Goal: Information Seeking & Learning: Learn about a topic

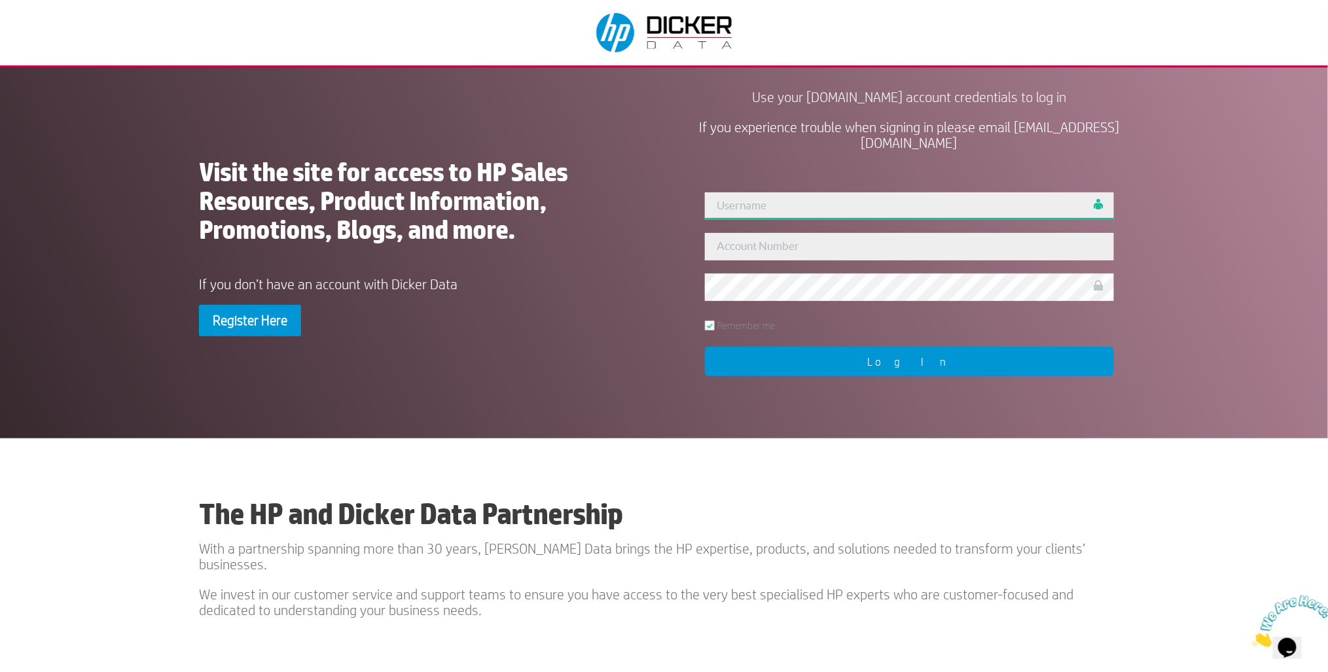
click at [768, 209] on input "text" at bounding box center [909, 205] width 409 height 27
type input "robmorgan"
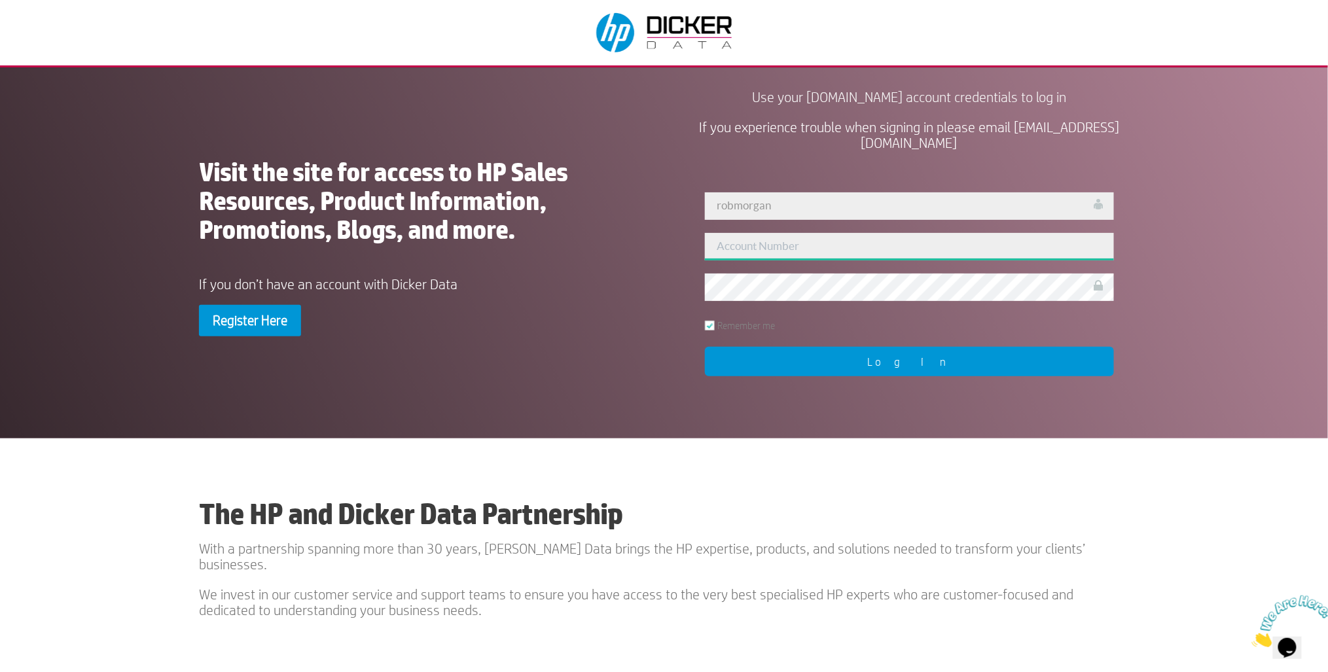
click at [755, 247] on input "text" at bounding box center [909, 246] width 409 height 27
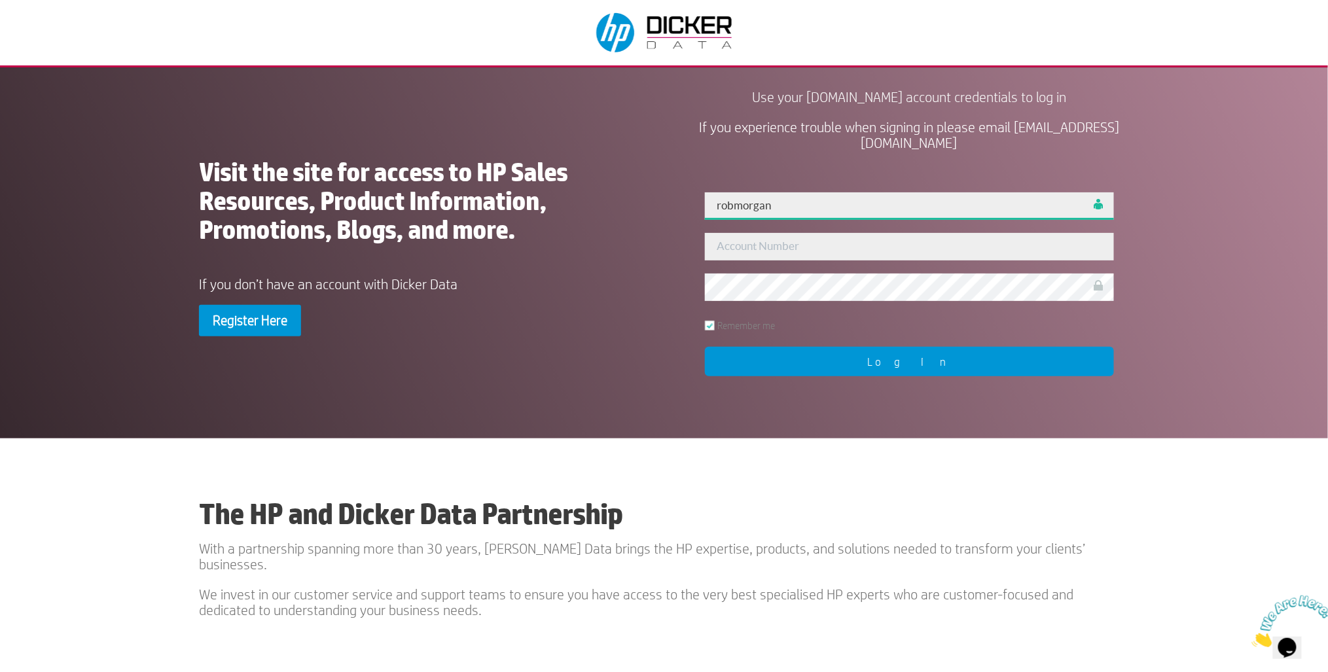
click at [757, 207] on input "robmorgan" at bounding box center [909, 205] width 409 height 27
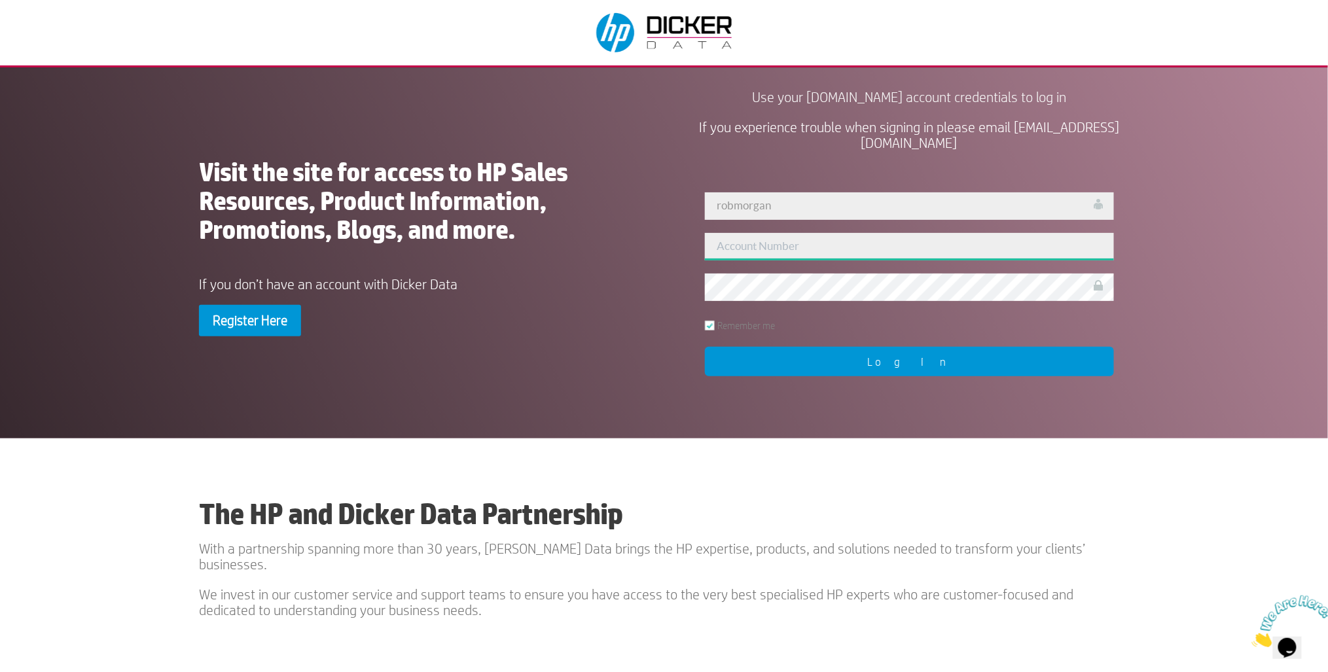
click at [914, 247] on input "text" at bounding box center [909, 246] width 409 height 27
type input "126866"
click at [853, 353] on input "Log In" at bounding box center [909, 361] width 409 height 29
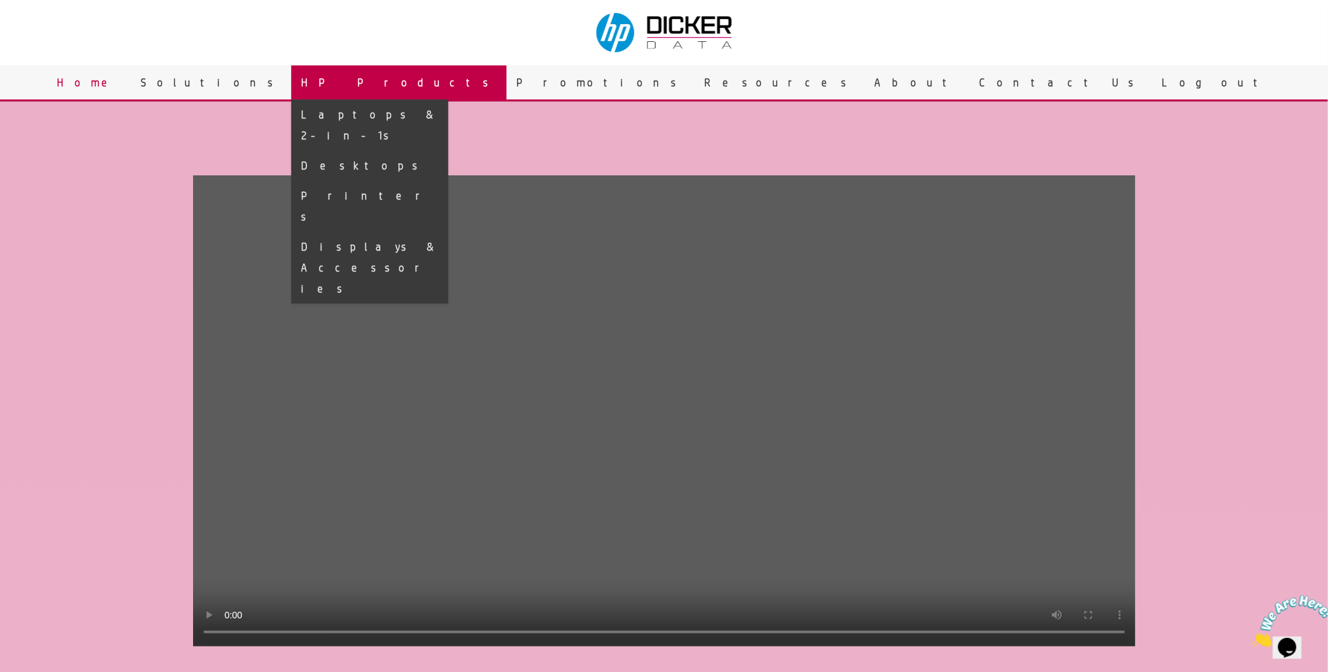
click at [507, 77] on link "HP Products" at bounding box center [398, 82] width 215 height 34
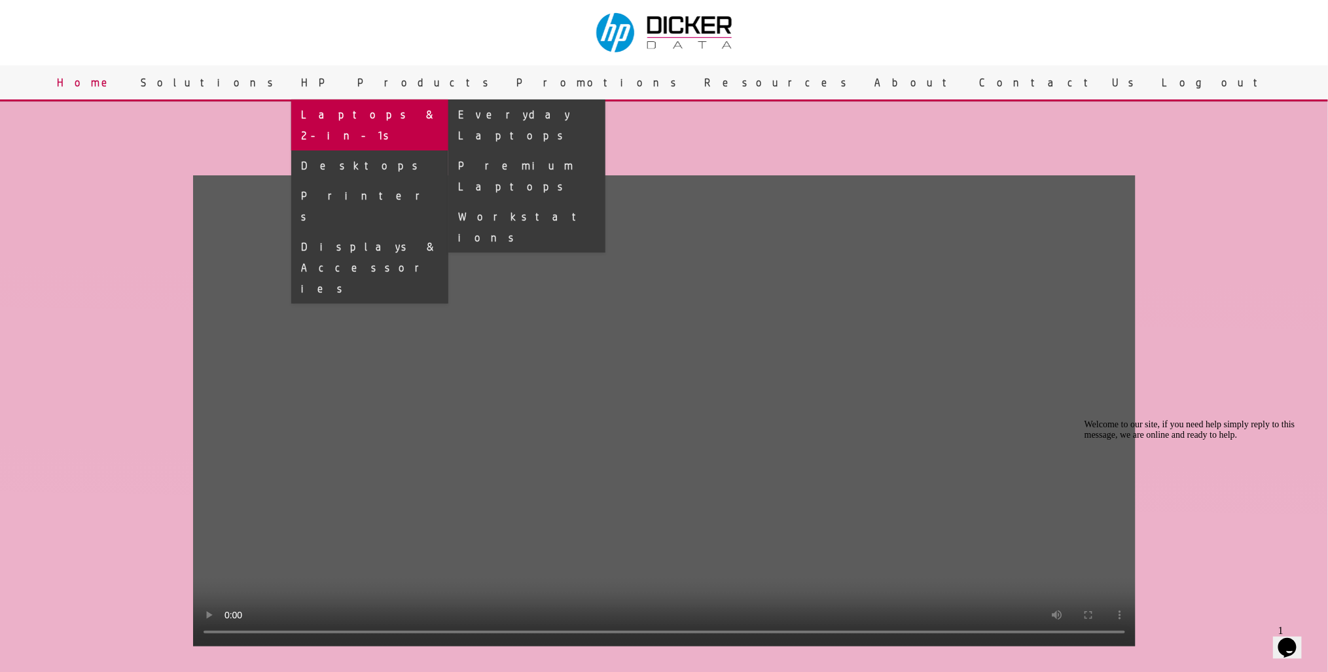
click at [448, 116] on link "Laptops & 2-in-1s" at bounding box center [369, 124] width 157 height 51
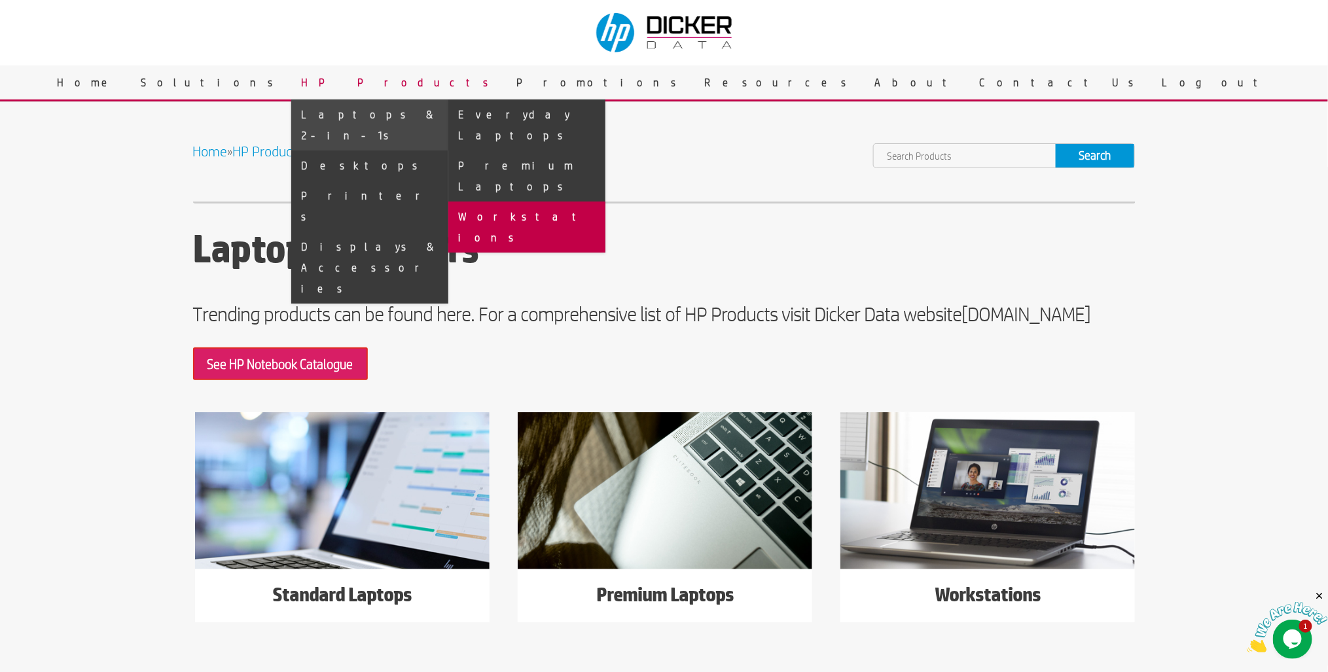
click at [605, 202] on link "Workstations" at bounding box center [526, 227] width 157 height 51
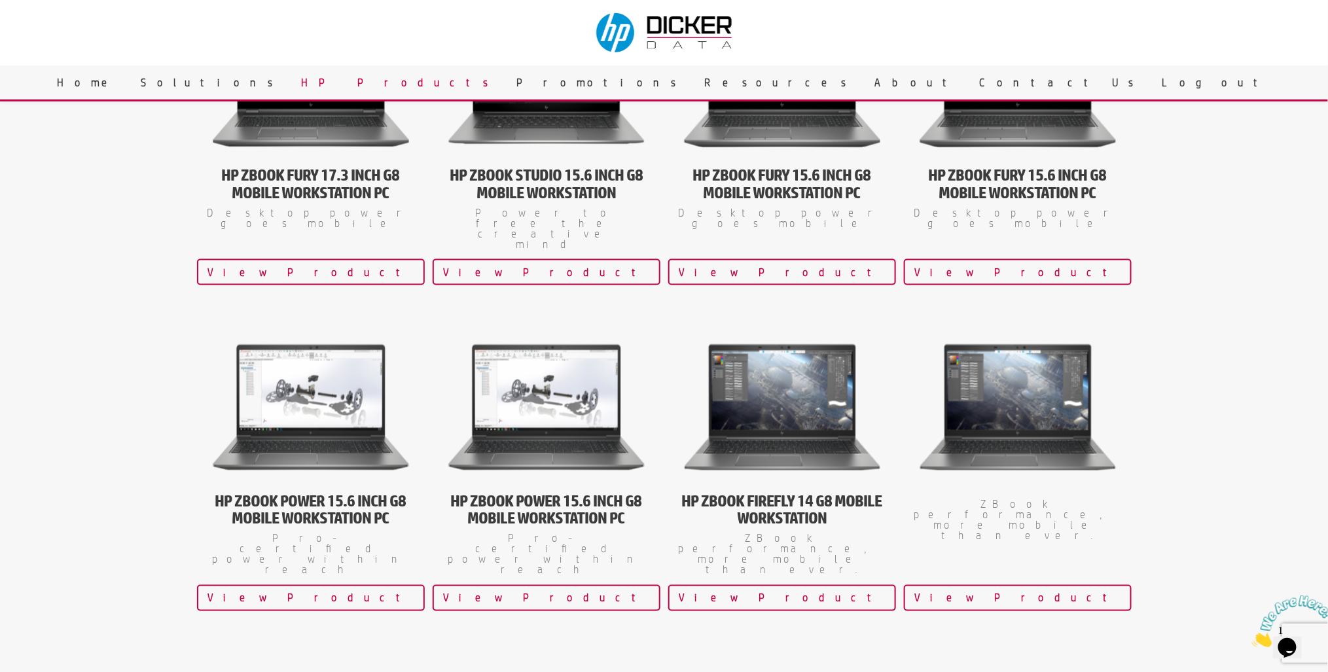
scroll to position [733, 0]
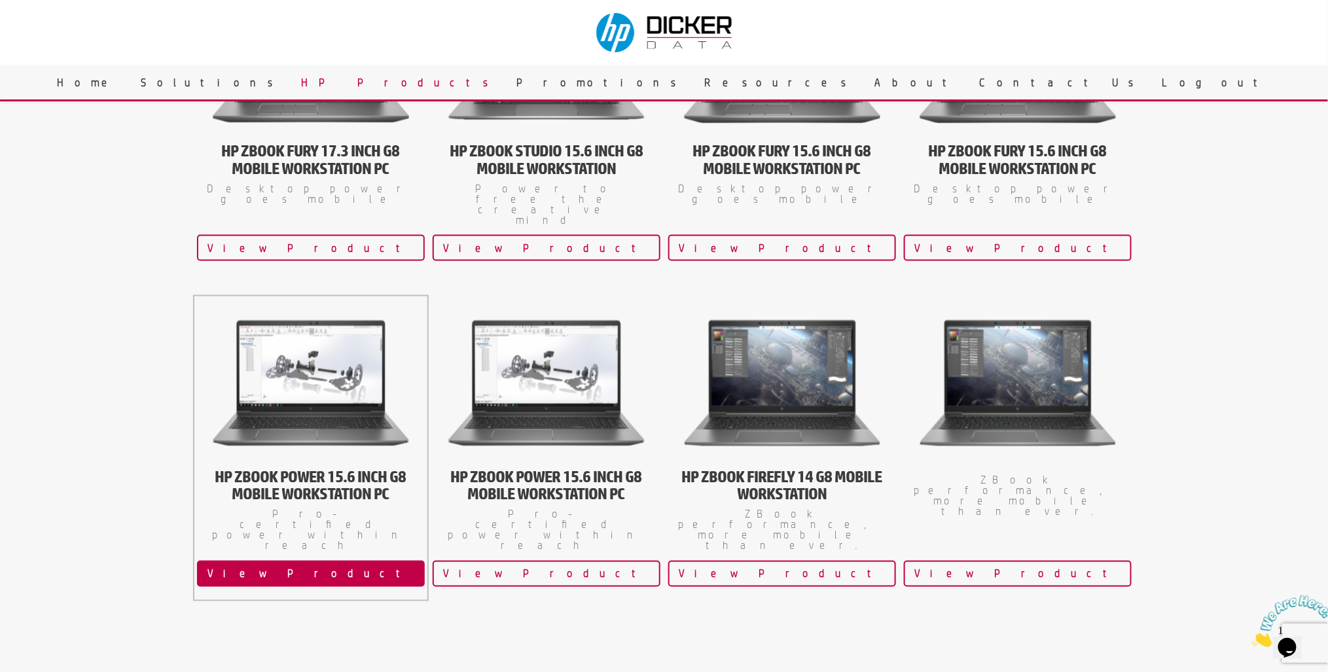
click at [313, 561] on link "View Product" at bounding box center [311, 574] width 228 height 26
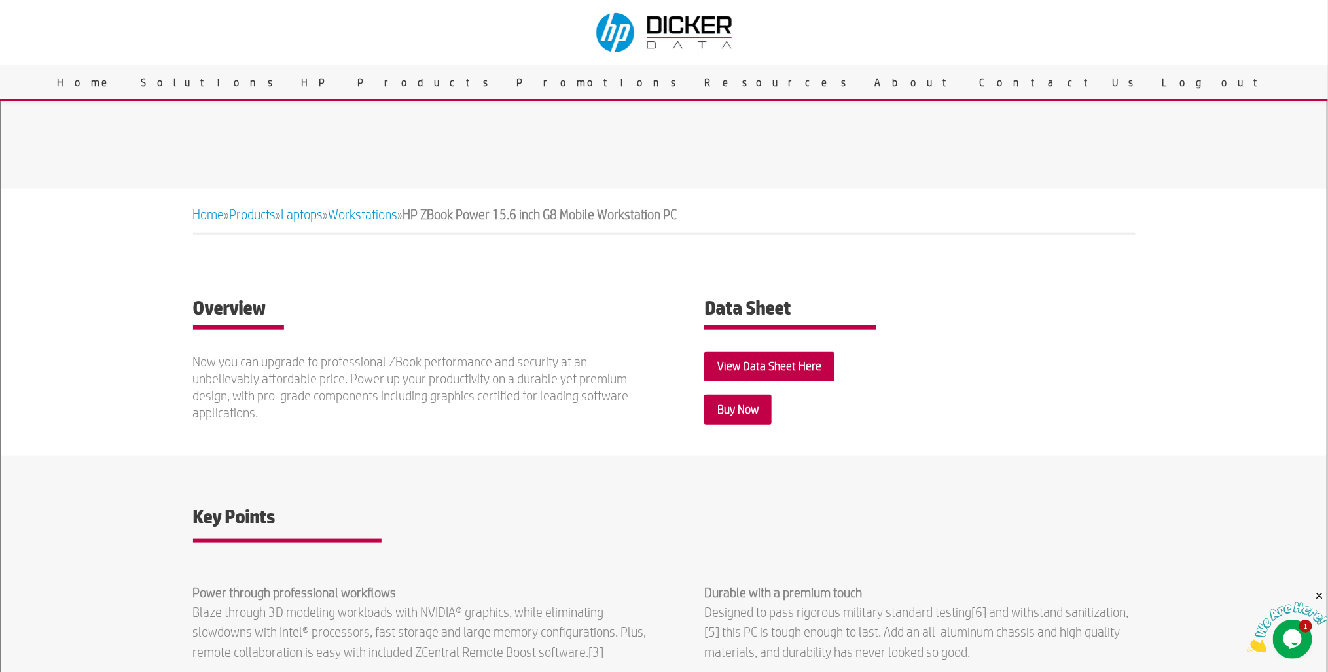
scroll to position [262, 0]
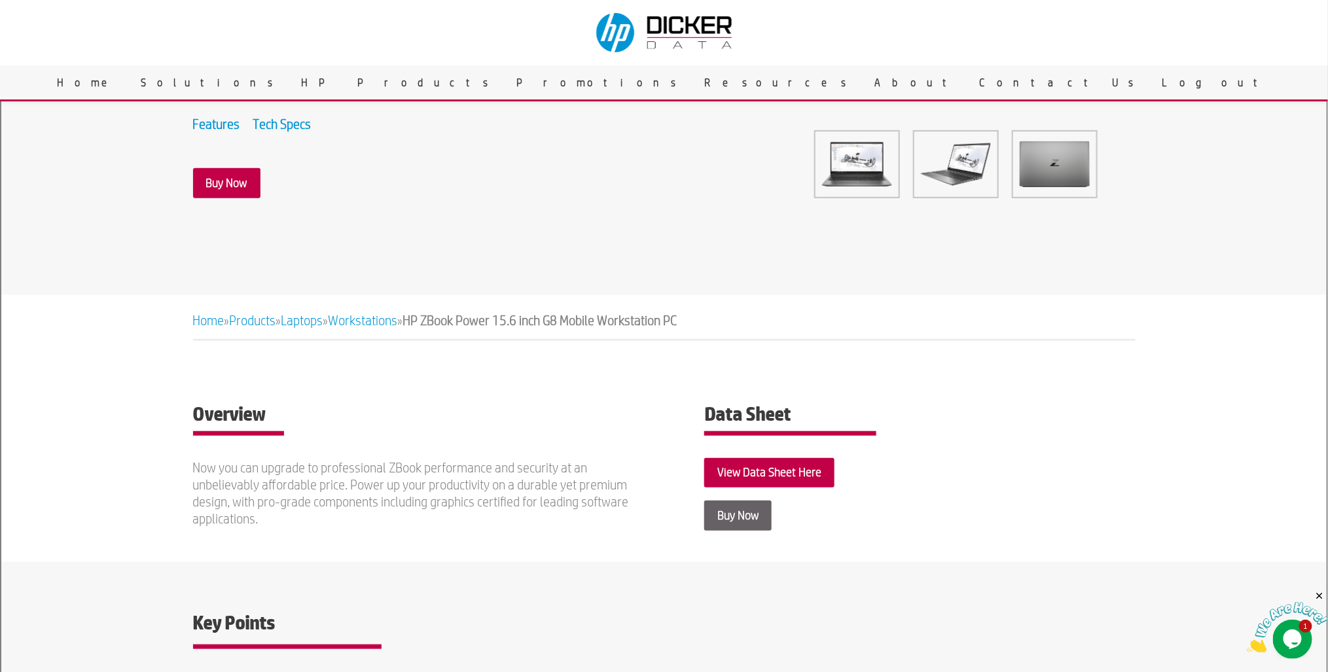
click at [734, 502] on link "Buy Now" at bounding box center [737, 515] width 67 height 29
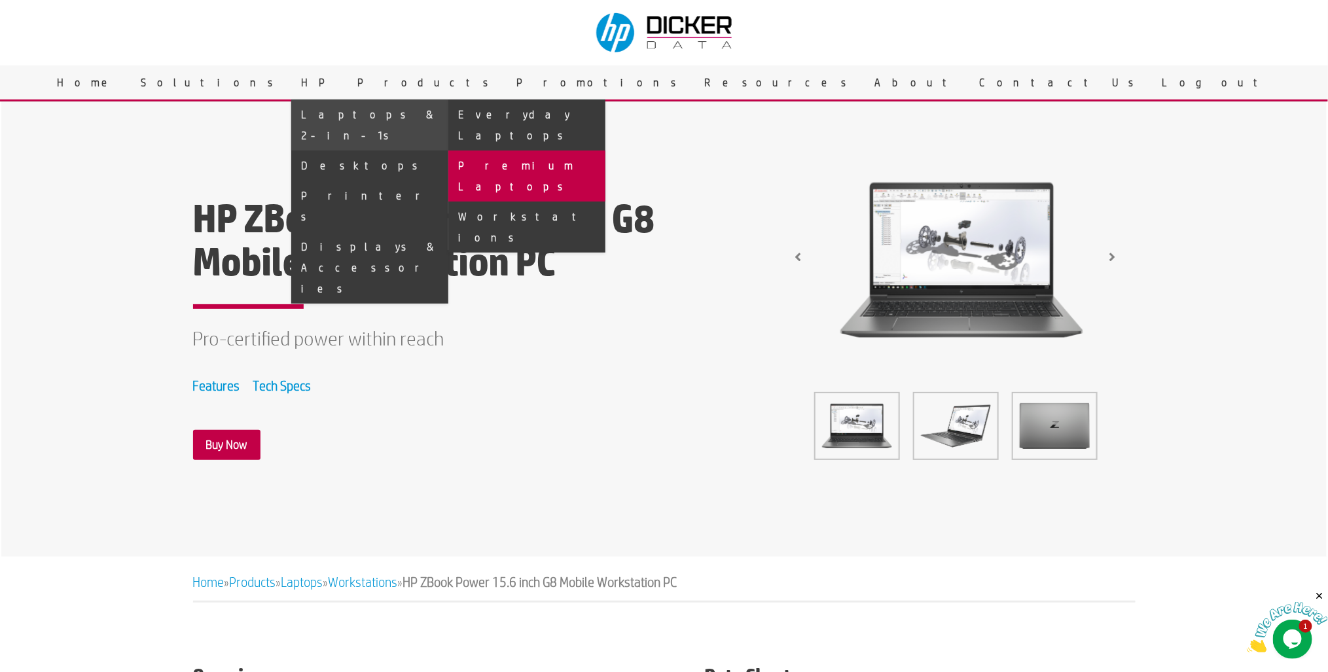
click at [605, 151] on link "Premium Laptops" at bounding box center [526, 176] width 157 height 51
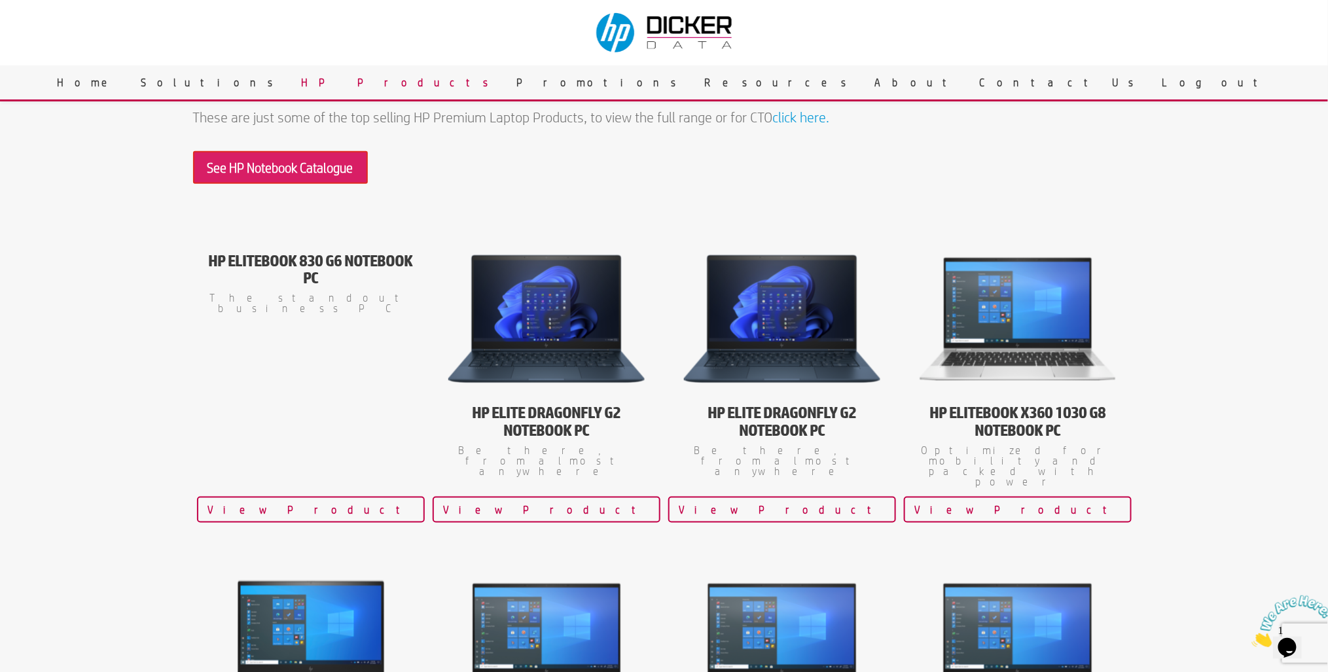
scroll to position [628, 0]
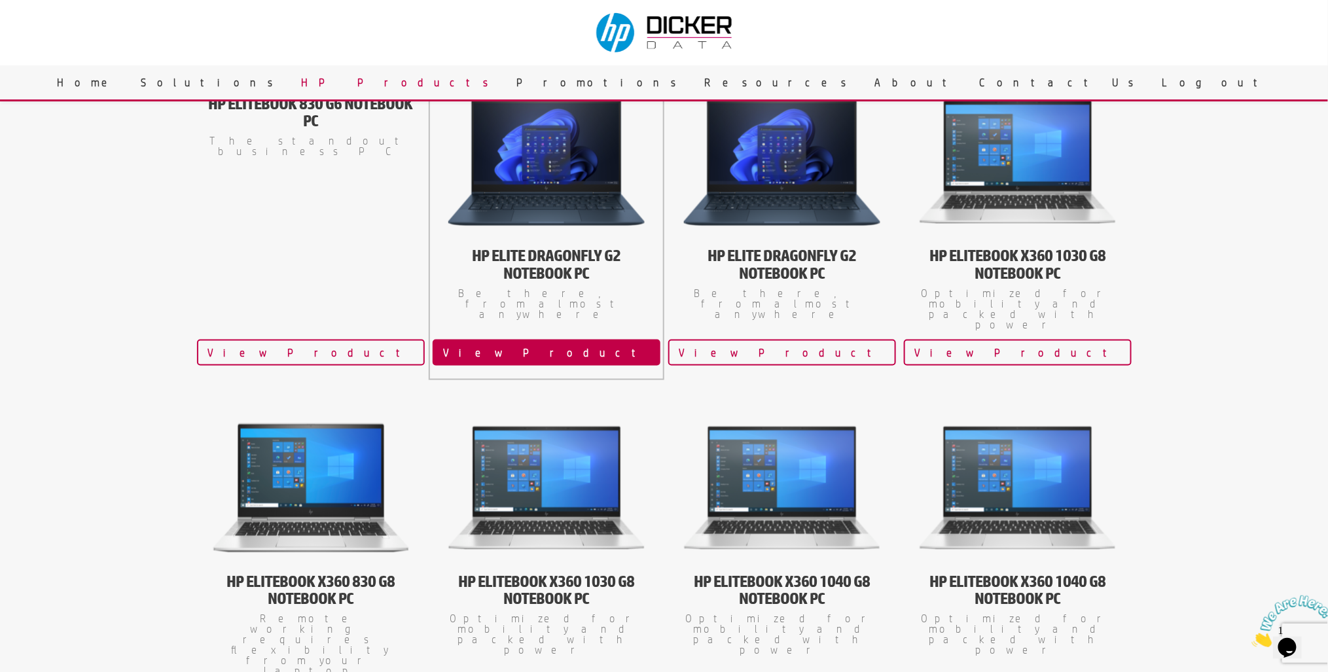
click at [552, 340] on link "View Product" at bounding box center [547, 353] width 228 height 26
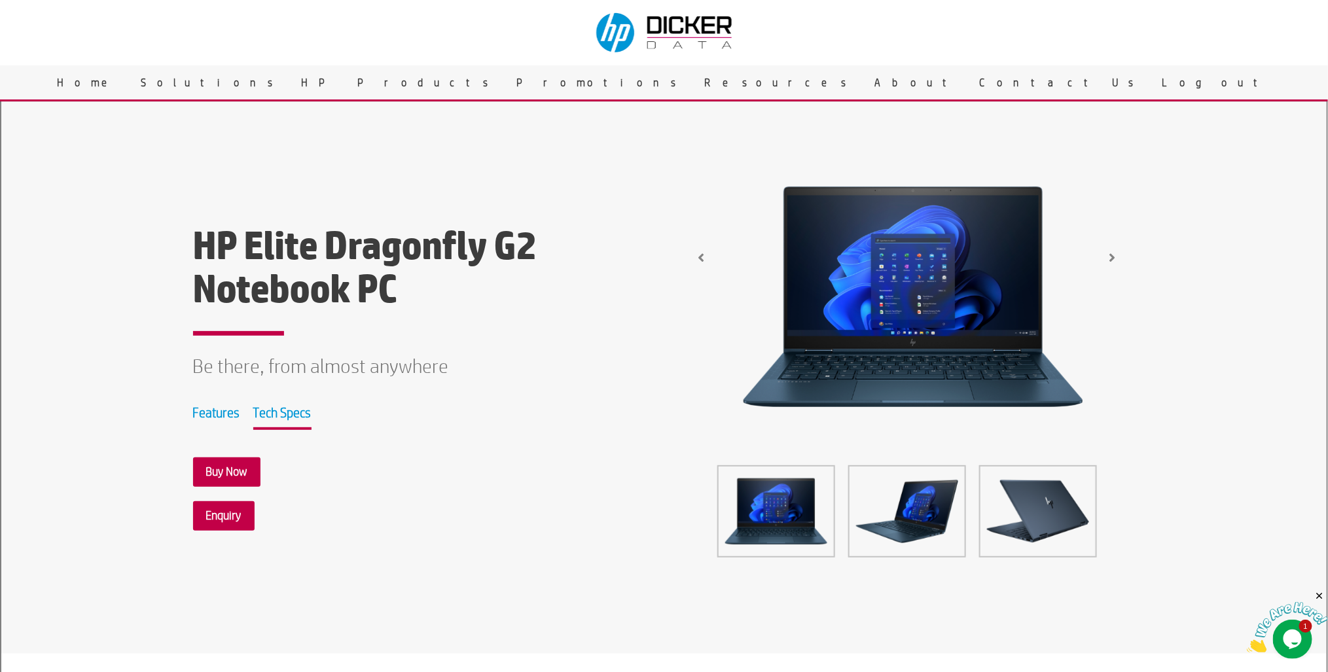
click at [285, 406] on link "Tech Specs" at bounding box center [282, 412] width 58 height 16
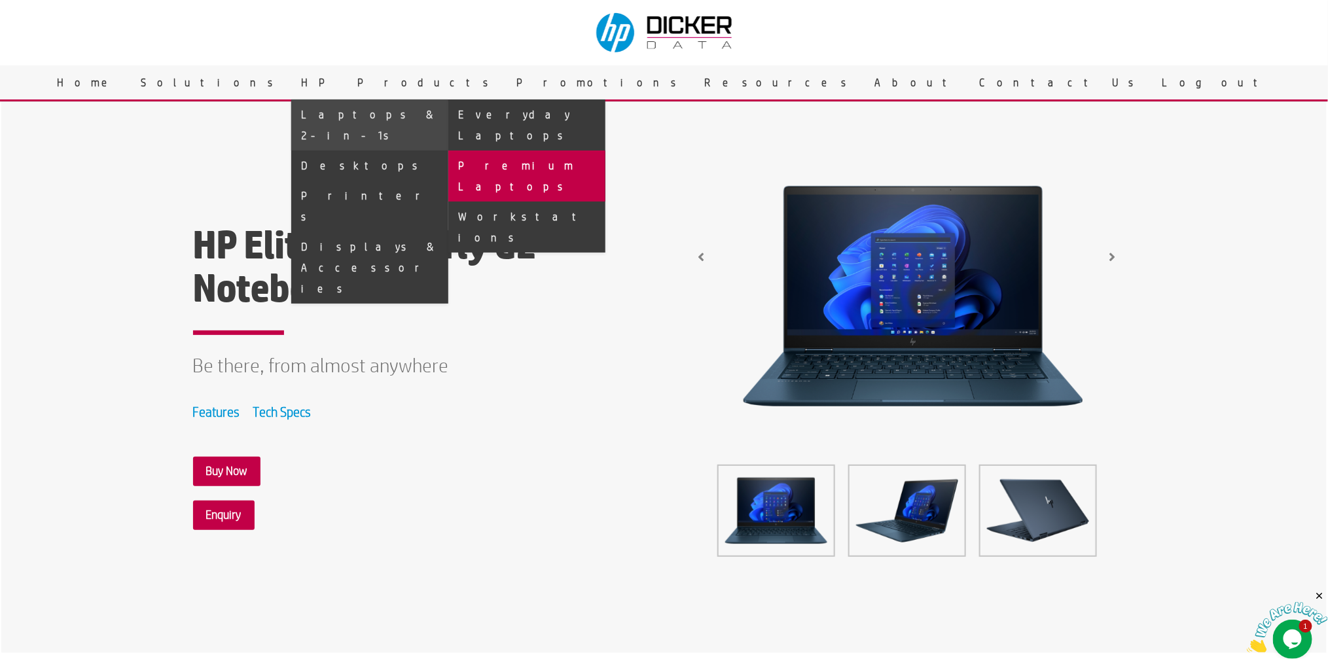
click at [605, 151] on link "Premium Laptops" at bounding box center [526, 176] width 157 height 51
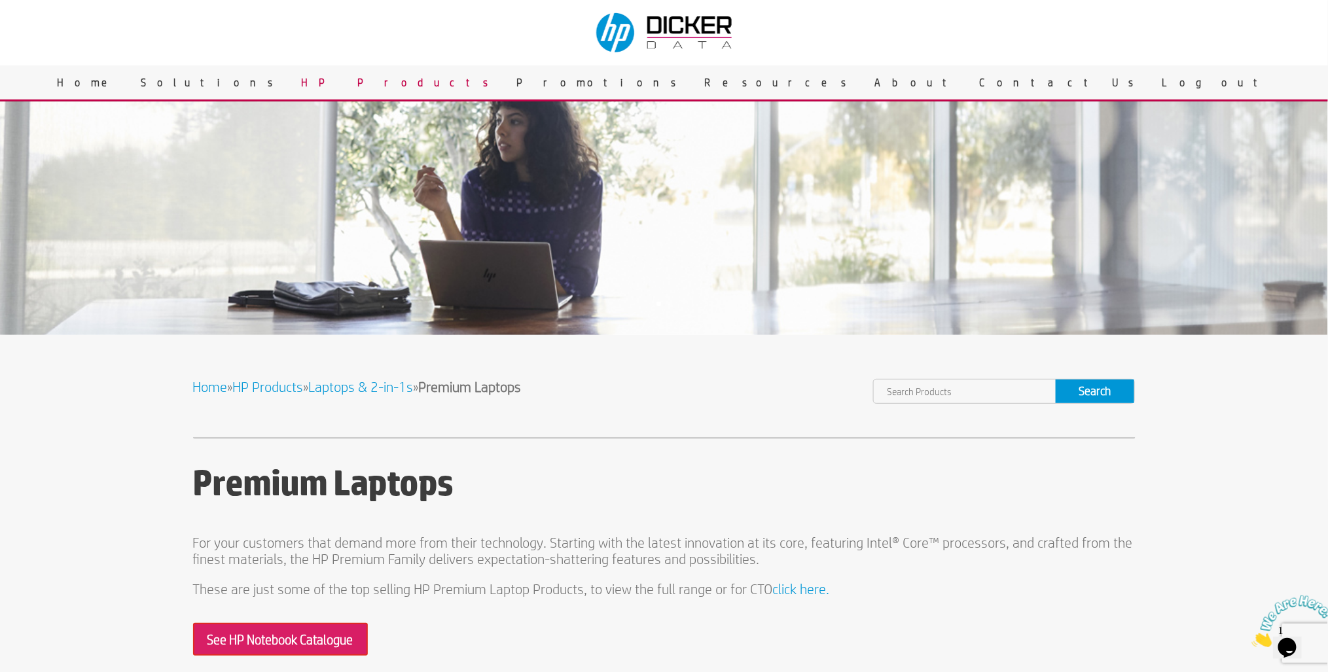
click at [987, 389] on input "text" at bounding box center [965, 392] width 182 height 24
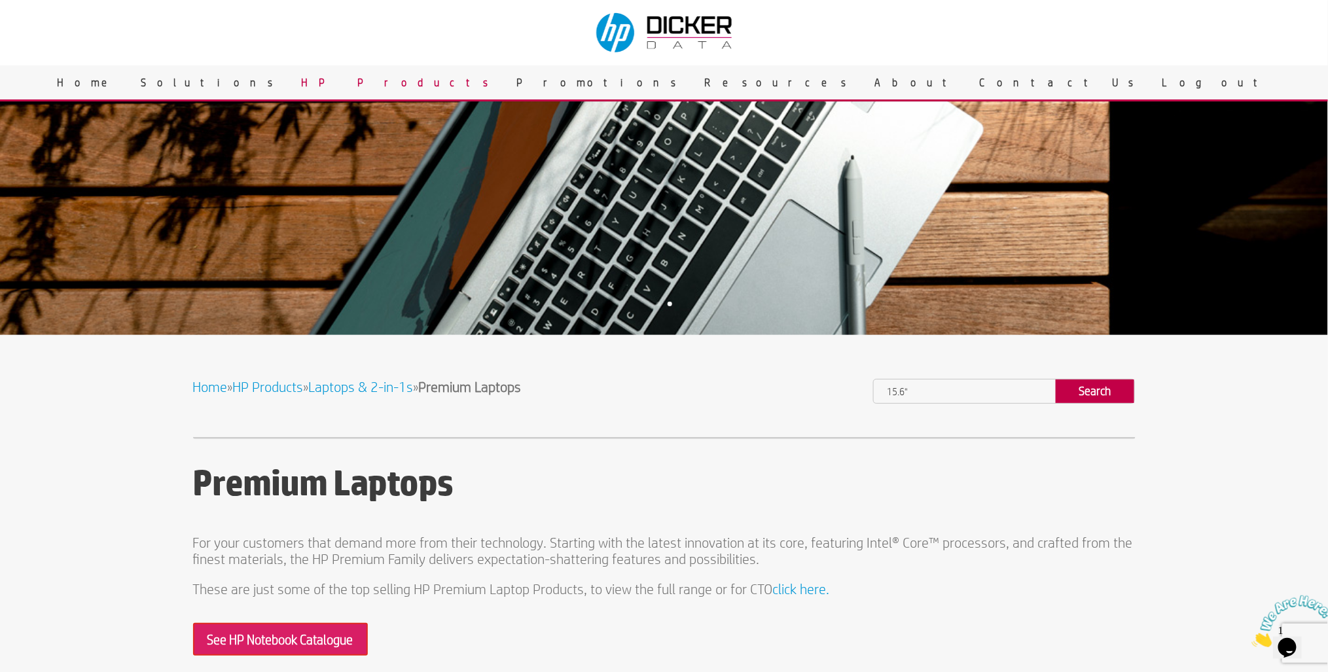
type input "15.6""
click at [1077, 397] on input "Search" at bounding box center [1095, 392] width 79 height 24
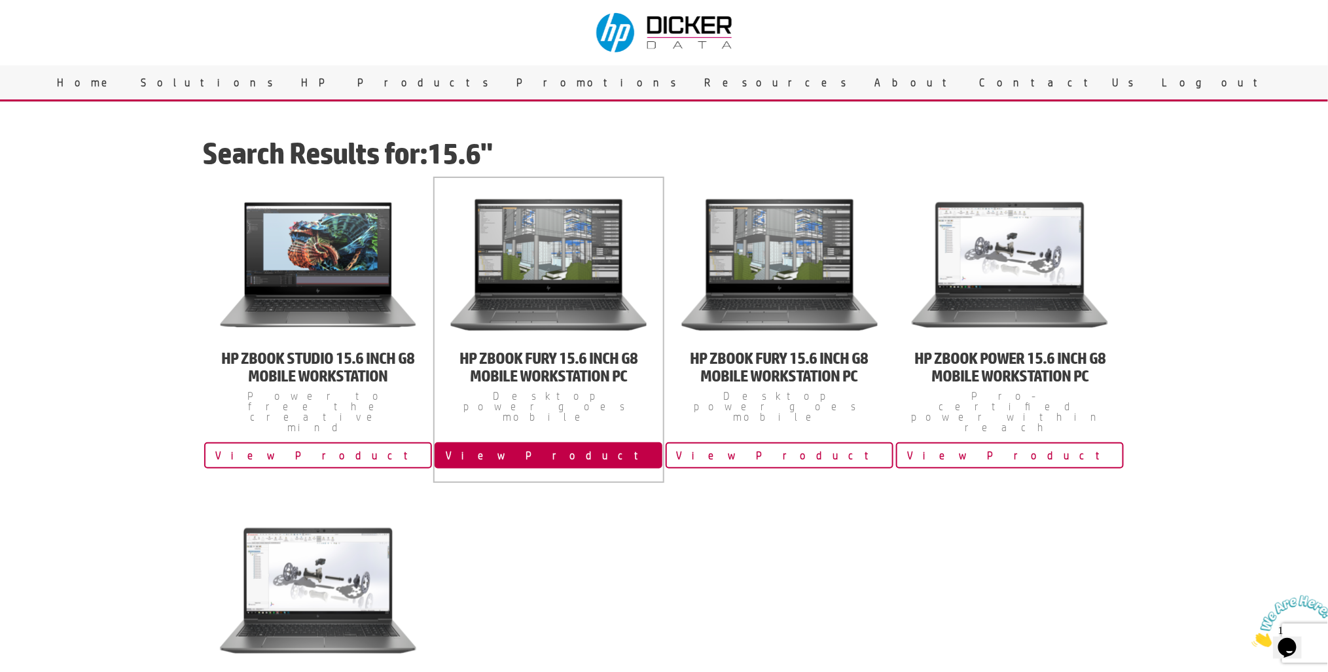
click at [541, 442] on link "View Product" at bounding box center [549, 455] width 228 height 26
